Goal: Navigation & Orientation: Find specific page/section

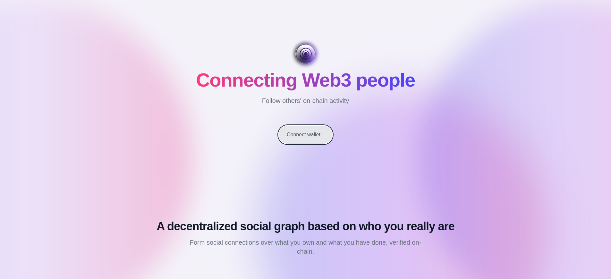
click at [305, 135] on button "Connect wallet" at bounding box center [306, 135] width 54 height 18
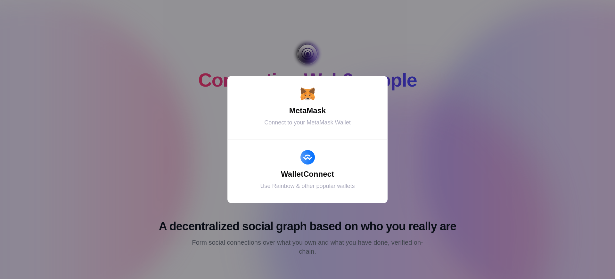
click at [308, 111] on div "MetaMask" at bounding box center [308, 111] width 144 height 12
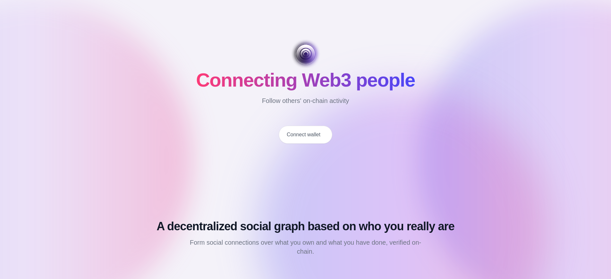
click at [305, 135] on button "Connect wallet" at bounding box center [306, 135] width 54 height 18
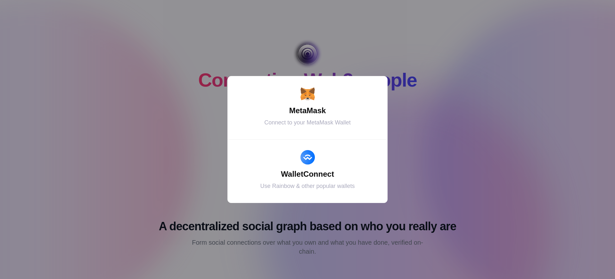
click at [308, 111] on div "MetaMask" at bounding box center [308, 111] width 144 height 12
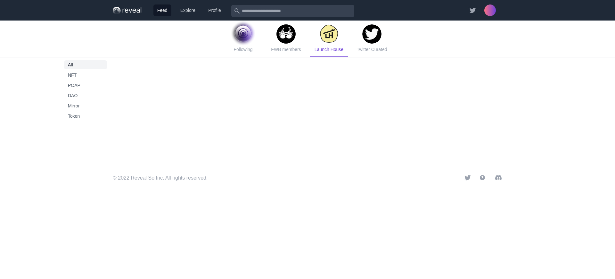
click at [329, 49] on span "Launch House" at bounding box center [329, 49] width 29 height 5
click at [86, 116] on span "Token" at bounding box center [85, 116] width 35 height 6
